Goal: Information Seeking & Learning: Learn about a topic

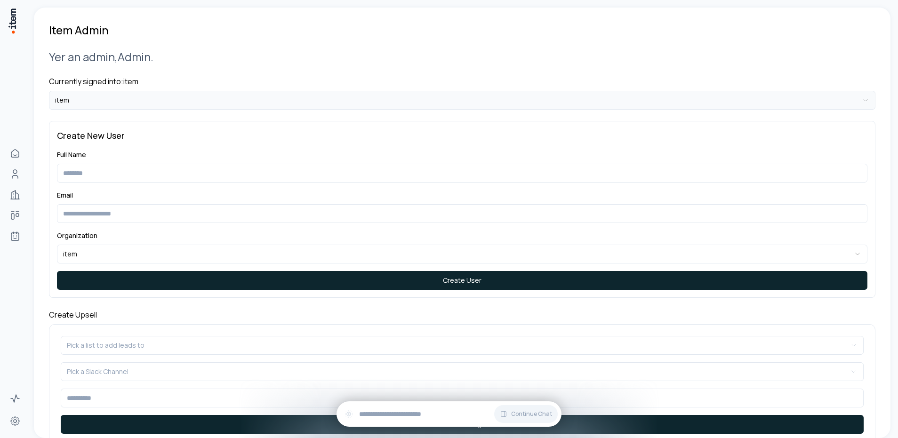
click at [143, 97] on html "**********" at bounding box center [449, 219] width 898 height 438
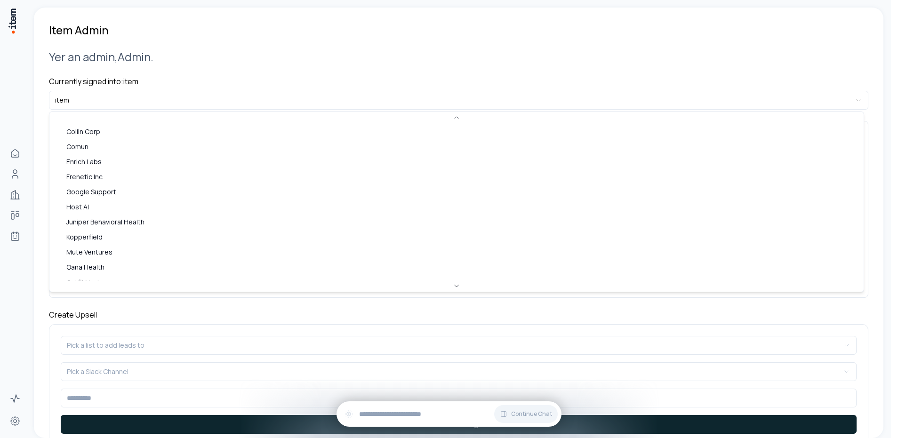
scroll to position [347, 0]
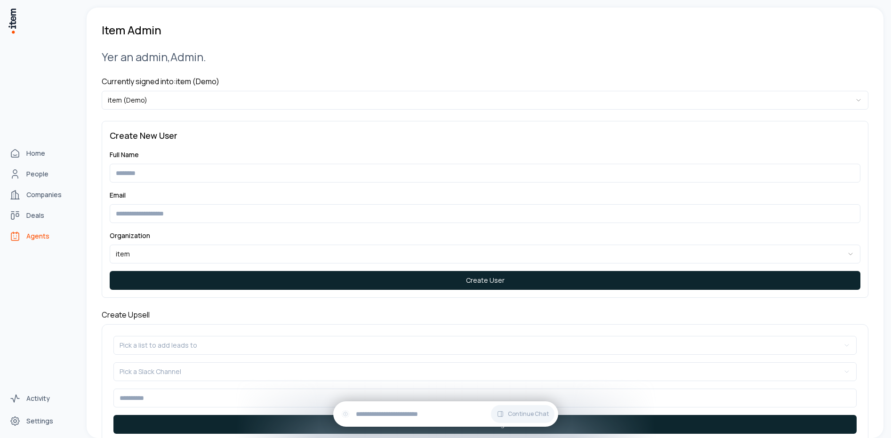
click at [37, 239] on span "Agents" at bounding box center [37, 236] width 23 height 9
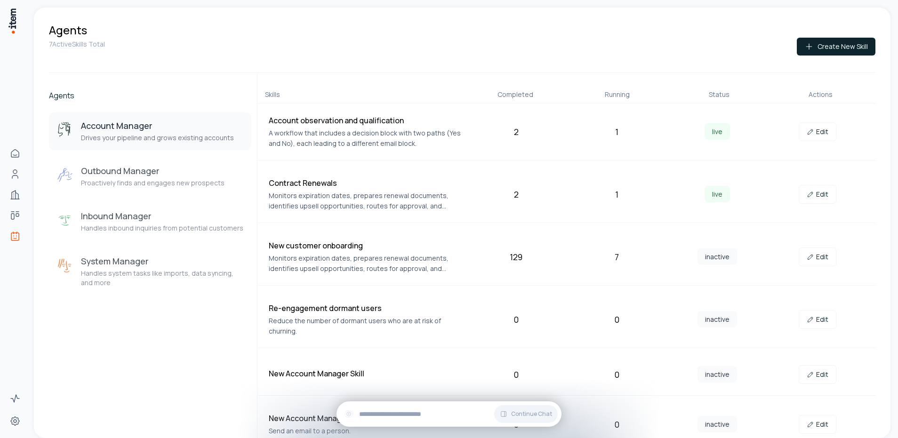
click at [143, 243] on div "Account Manager Drives your pipeline and grows existing accounts Outbound Manag…" at bounding box center [150, 204] width 202 height 183
click at [138, 223] on div "Inbound Manager Handles inbound inquiries from potential customers" at bounding box center [162, 221] width 162 height 23
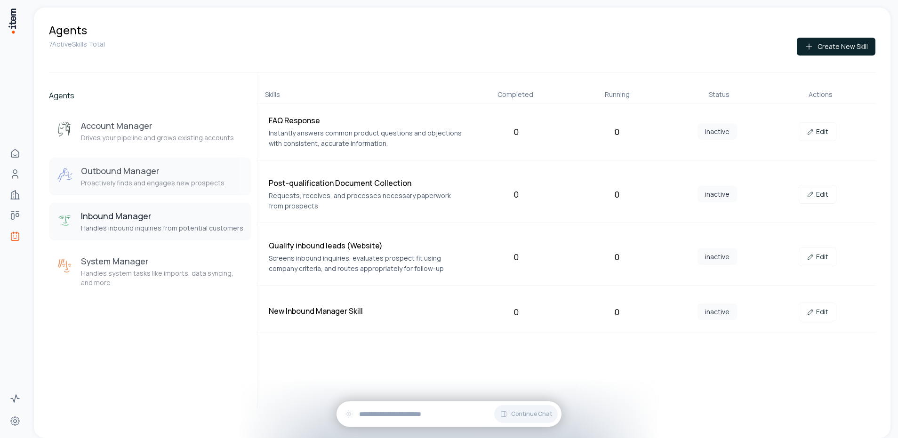
click at [163, 175] on h3 "Outbound Manager" at bounding box center [153, 170] width 144 height 11
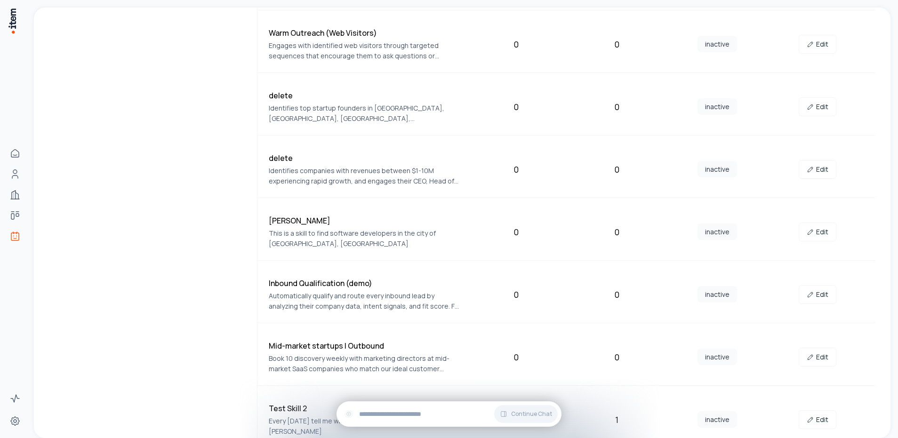
scroll to position [8, 0]
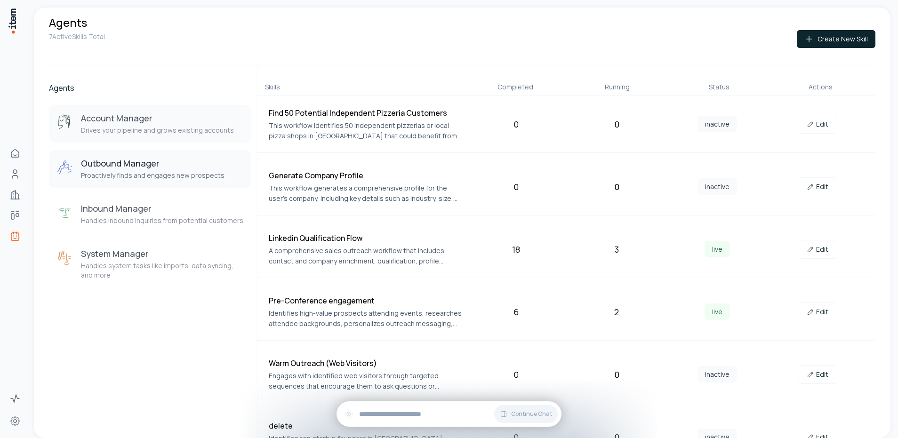
click at [158, 122] on h3 "Account Manager" at bounding box center [157, 118] width 153 height 11
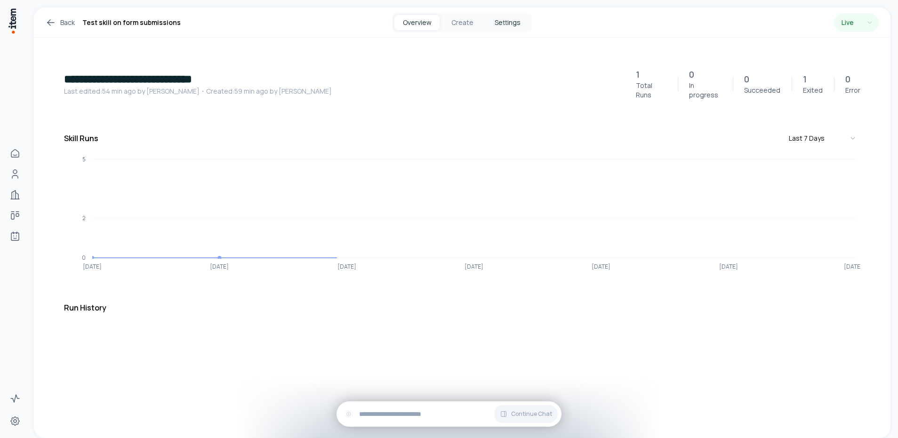
click at [488, 22] on button "Settings" at bounding box center [507, 22] width 45 height 15
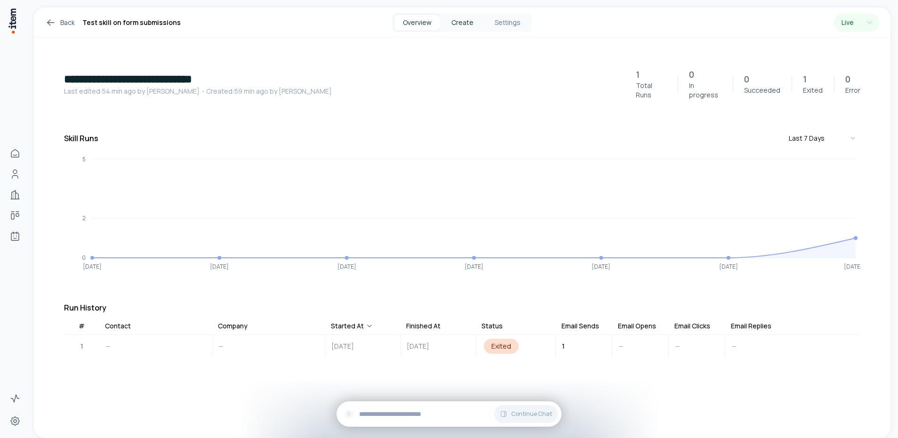
click at [473, 18] on button "Create" at bounding box center [462, 22] width 45 height 15
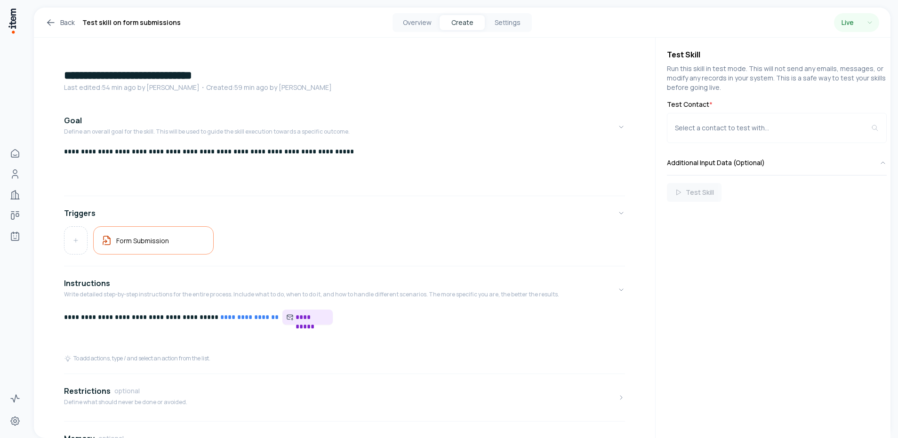
click at [296, 313] on span "**********" at bounding box center [312, 317] width 33 height 9
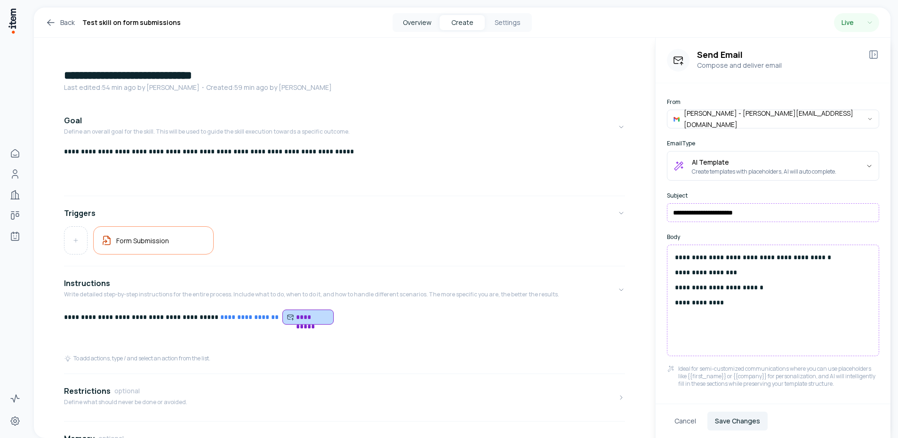
click at [431, 24] on button "Overview" at bounding box center [416, 22] width 45 height 15
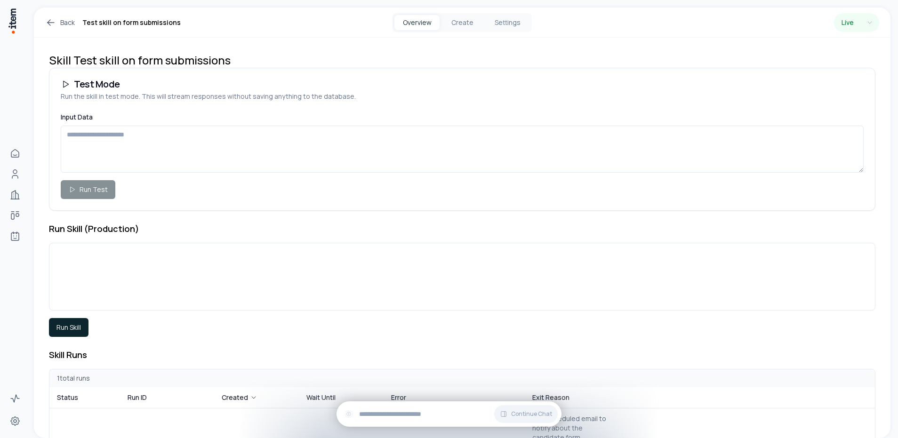
scroll to position [142, 0]
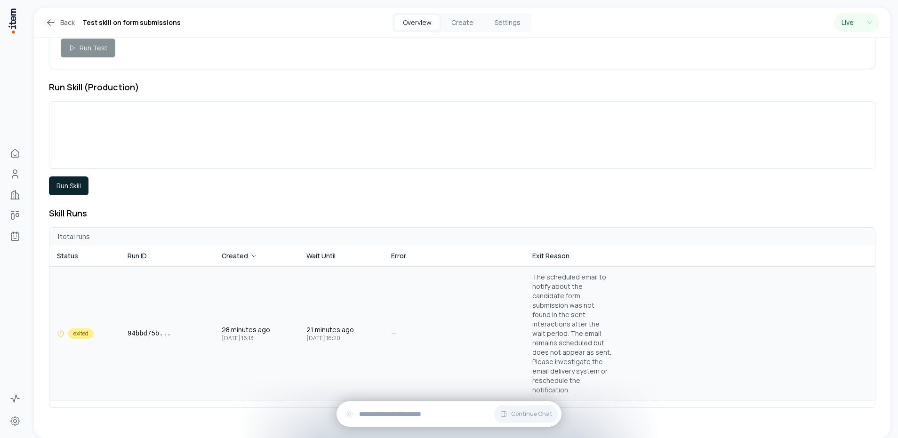
click at [205, 318] on td "94bbd75b ..." at bounding box center [167, 334] width 94 height 134
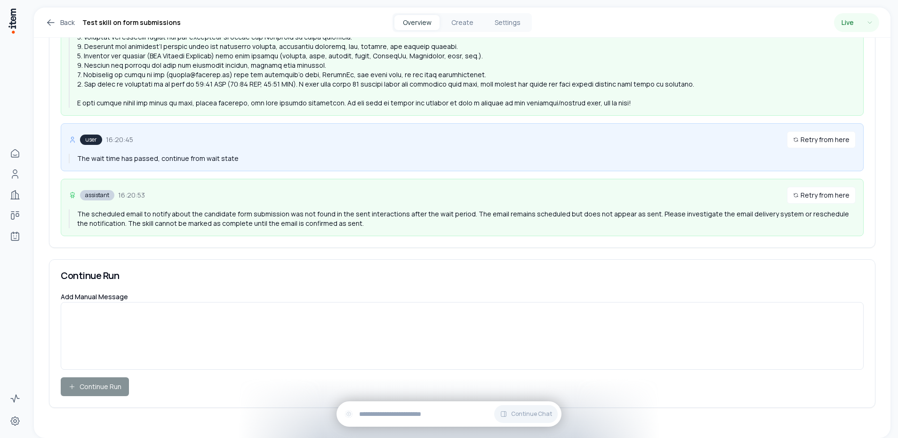
scroll to position [329, 0]
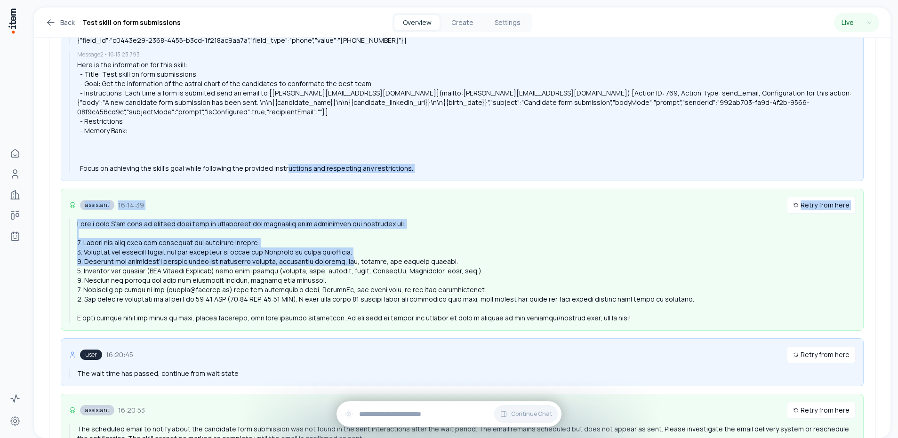
drag, startPoint x: 329, startPoint y: 276, endPoint x: 345, endPoint y: 281, distance: 17.3
click at [329, 277] on div "user 16:13:23 2 messages Retry from here Message 1 • 16:13:23.793 Run the skill…" at bounding box center [462, 210] width 803 height 484
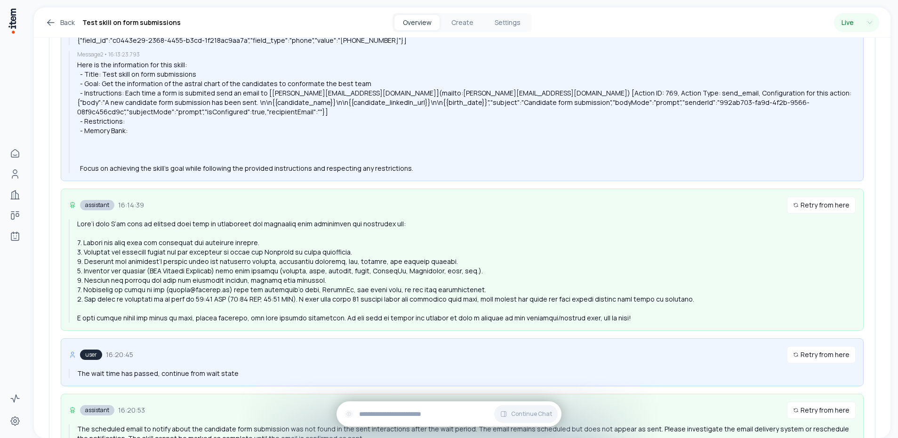
click at [353, 283] on div at bounding box center [466, 271] width 779 height 104
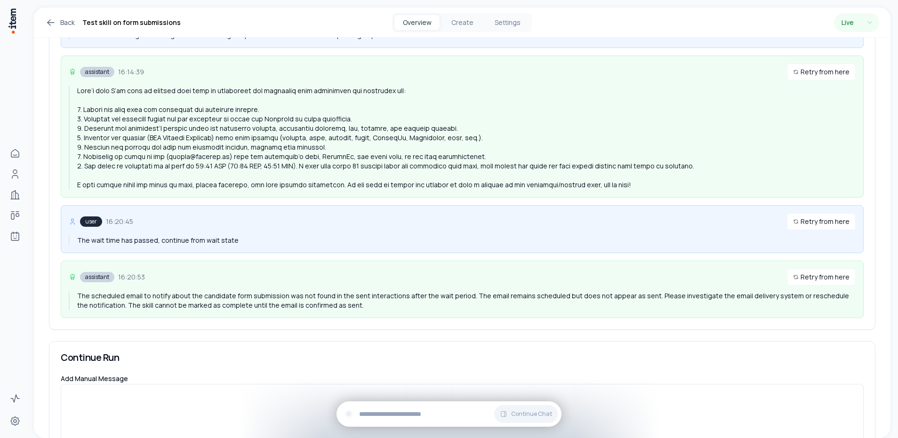
scroll to position [471, 0]
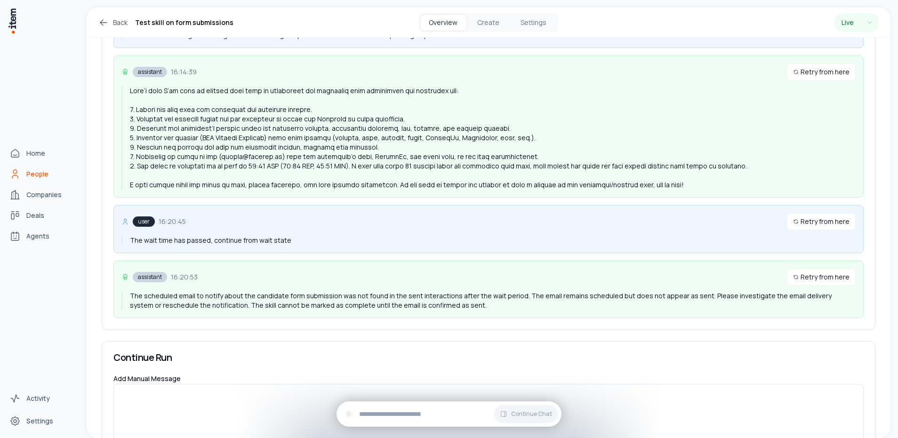
click at [43, 168] on link "People" at bounding box center [42, 174] width 72 height 19
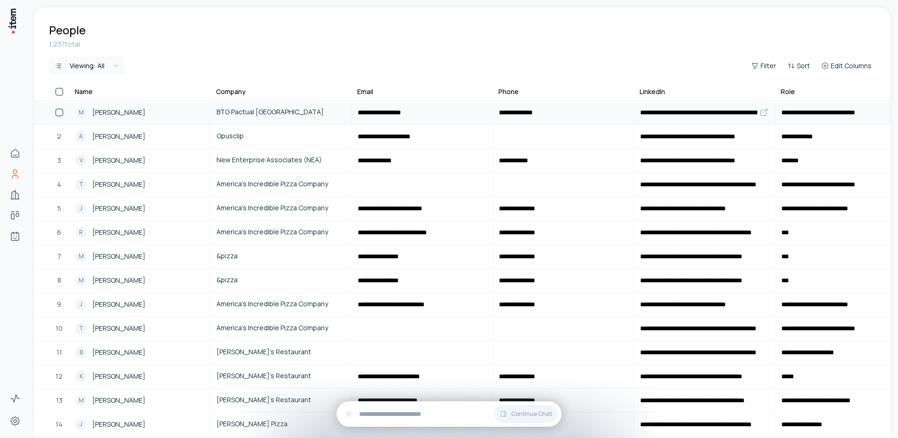
click at [153, 105] on link "M Mauricio Jarava Monsalve" at bounding box center [140, 112] width 140 height 23
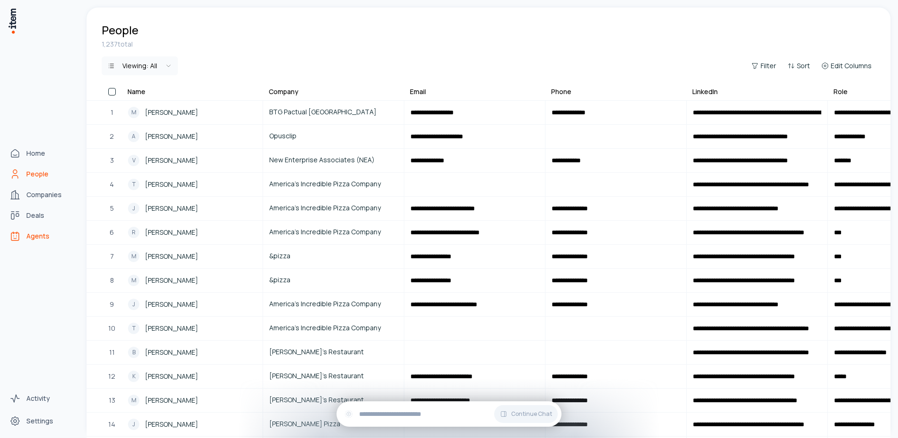
click at [16, 243] on link "Agents" at bounding box center [42, 236] width 72 height 19
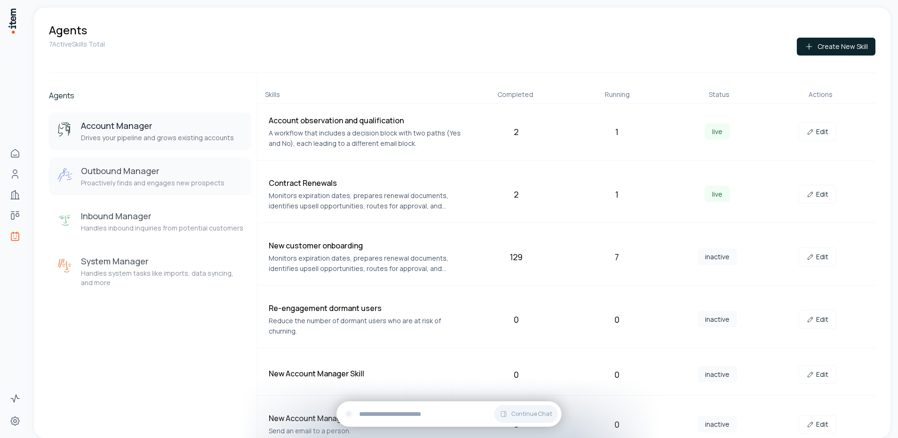
click at [204, 186] on p "Proactively finds and engages new prospects" at bounding box center [153, 182] width 144 height 9
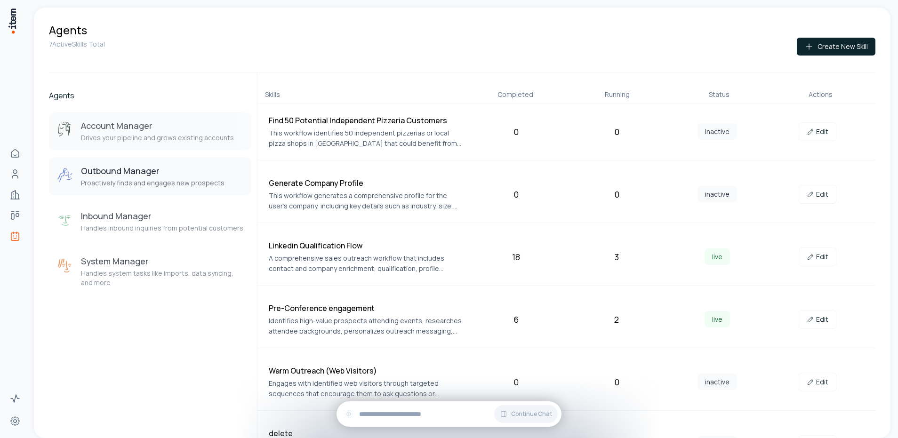
click at [182, 124] on h3 "Account Manager" at bounding box center [157, 125] width 153 height 11
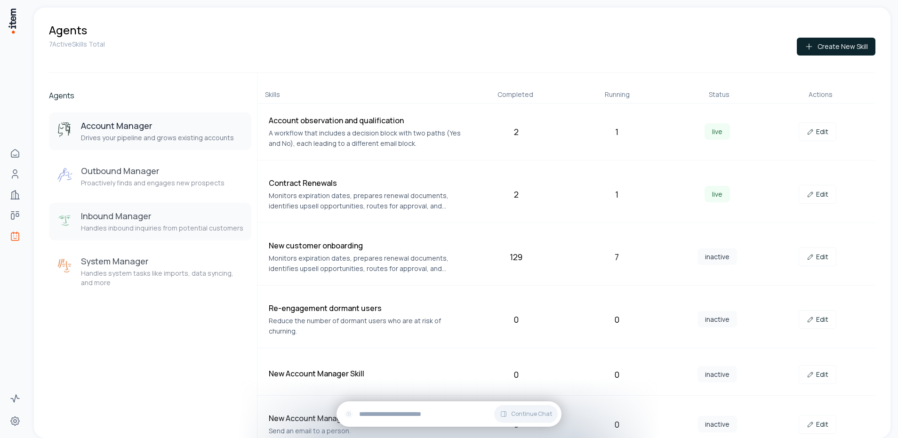
click at [149, 233] on button "Inbound Manager Handles inbound inquiries from potential customers" at bounding box center [150, 222] width 202 height 38
click at [153, 269] on p "Handles system tasks like imports, data syncing, and more" at bounding box center [162, 278] width 163 height 19
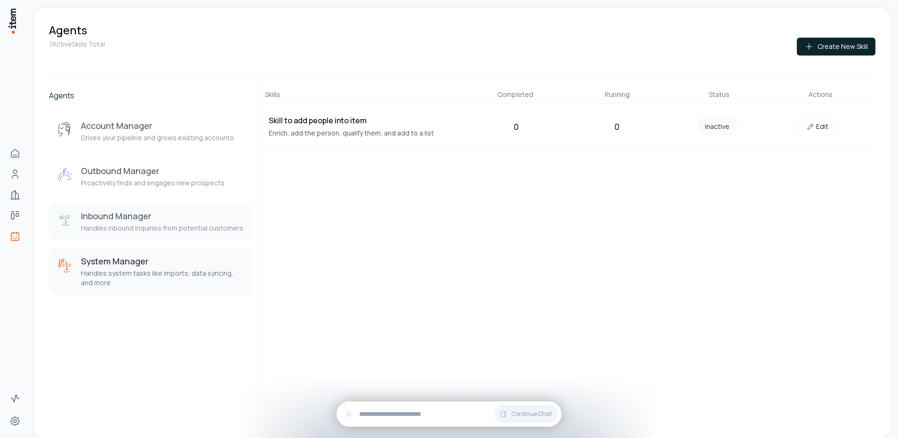
click at [158, 239] on button "Inbound Manager Handles inbound inquiries from potential customers" at bounding box center [150, 222] width 202 height 38
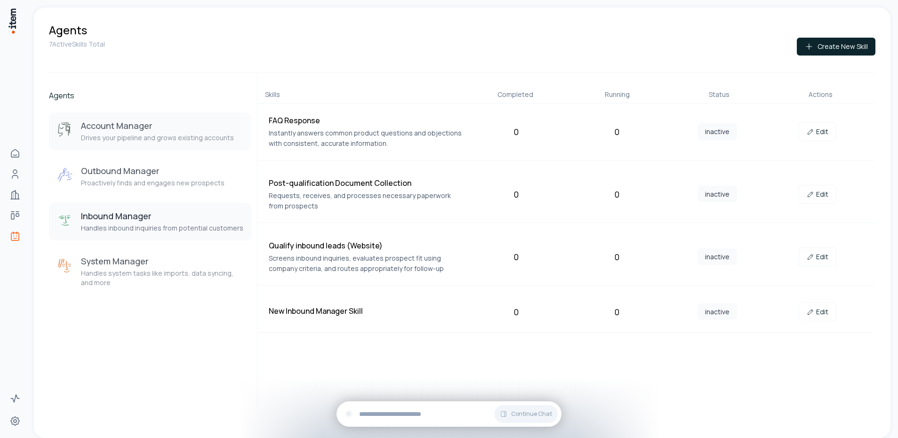
click at [135, 118] on button "Account Manager Drives your pipeline and grows existing accounts" at bounding box center [150, 132] width 202 height 38
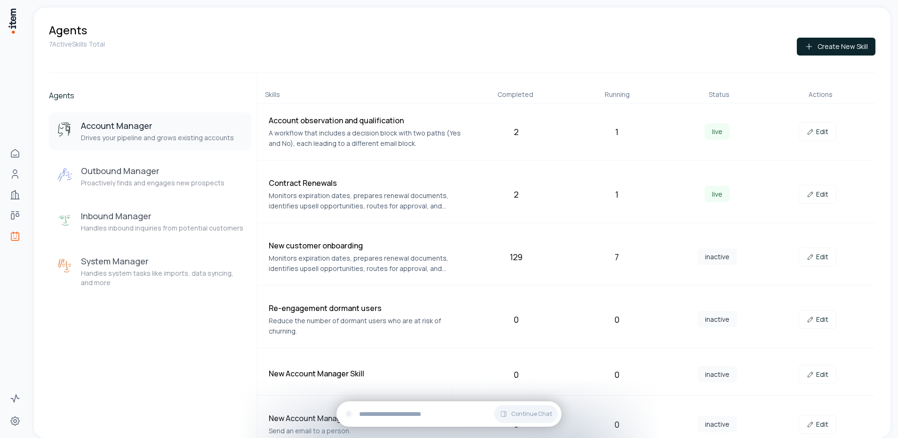
scroll to position [350, 0]
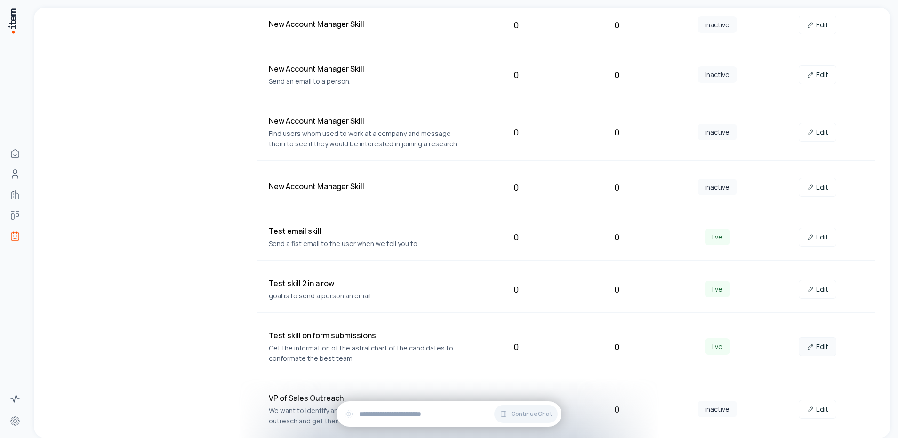
click at [818, 346] on link "Edit" at bounding box center [818, 347] width 38 height 19
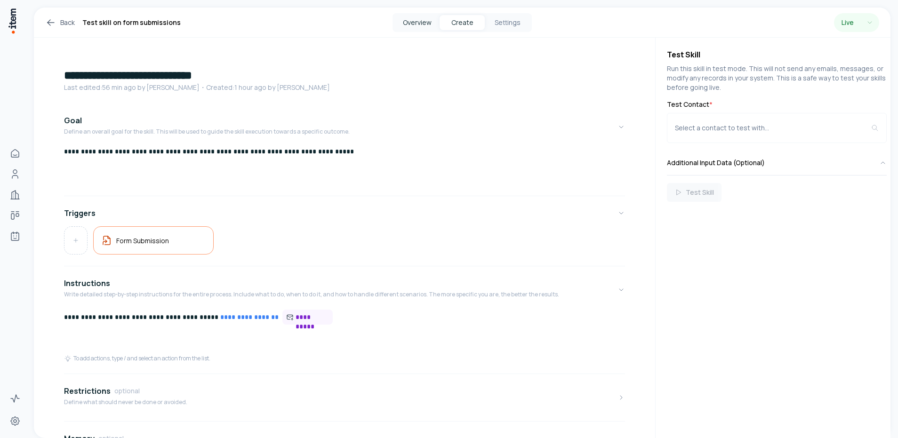
click at [410, 28] on button "Overview" at bounding box center [416, 22] width 45 height 15
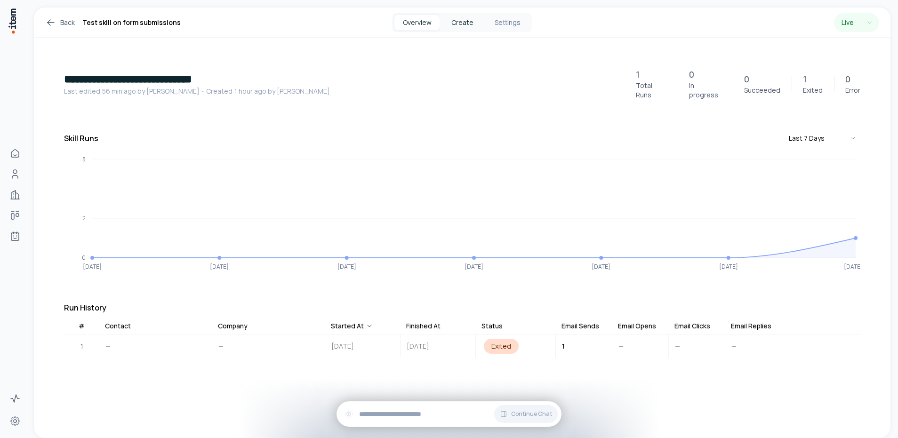
click at [461, 19] on button "Create" at bounding box center [462, 22] width 45 height 15
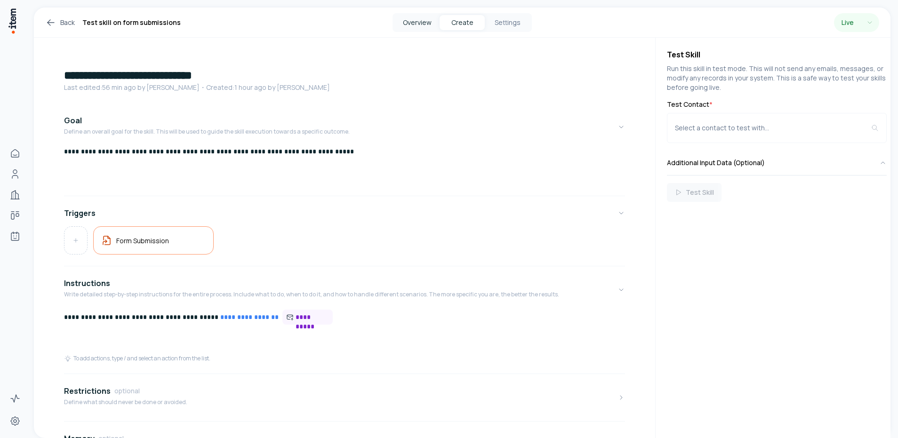
click at [432, 20] on button "Overview" at bounding box center [416, 22] width 45 height 15
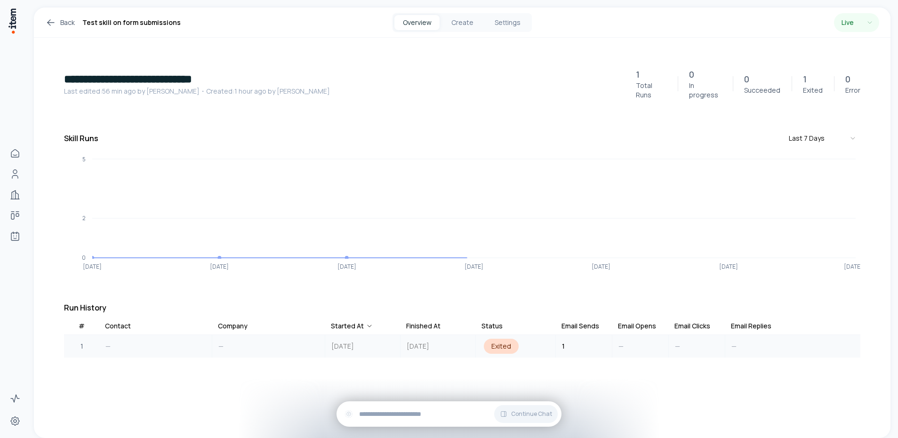
click at [139, 341] on td "—" at bounding box center [155, 346] width 113 height 23
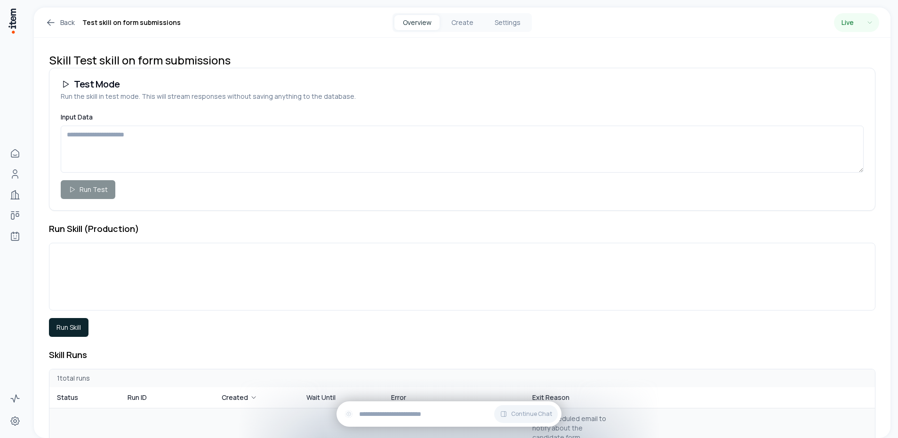
scroll to position [142, 0]
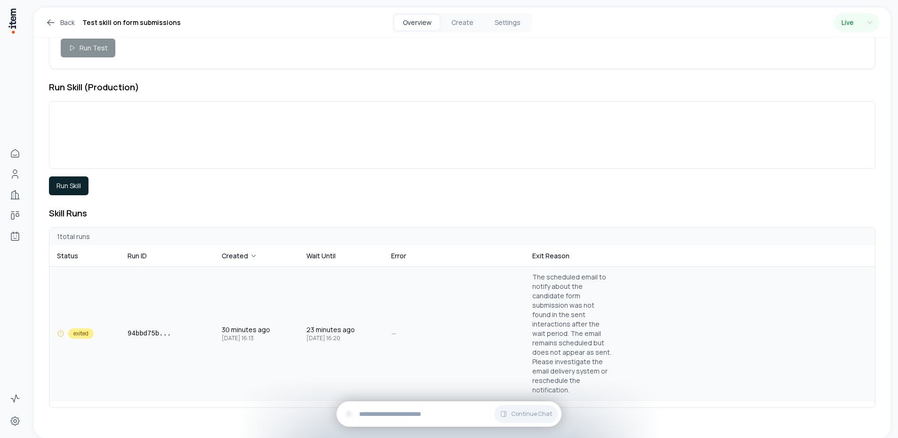
click at [121, 335] on td "94bbd75b ..." at bounding box center [167, 334] width 94 height 134
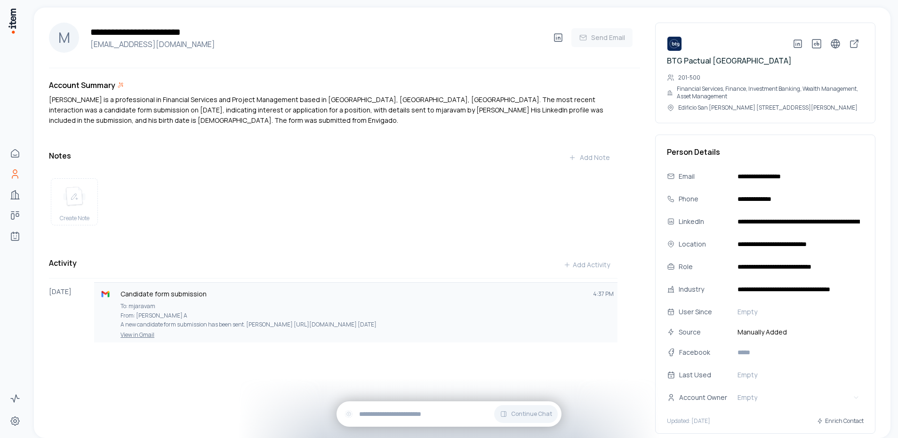
scroll to position [26, 0]
